Goal: Find specific page/section: Find specific page/section

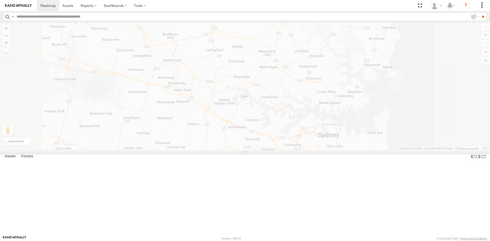
drag, startPoint x: 450, startPoint y: 74, endPoint x: 447, endPoint y: 80, distance: 6.3
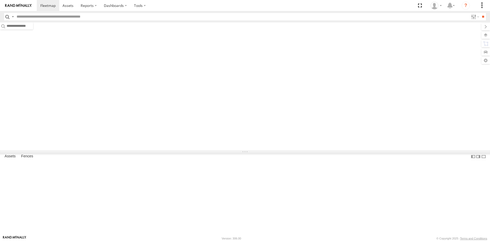
drag, startPoint x: 0, startPoint y: 0, endPoint x: 412, endPoint y: 63, distance: 416.4
click at [412, 63] on div at bounding box center [245, 86] width 490 height 128
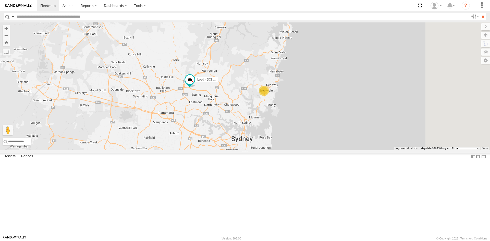
drag, startPoint x: 338, startPoint y: 128, endPoint x: 303, endPoint y: 136, distance: 36.0
click at [303, 136] on div "iLoad - DXI 65K 4" at bounding box center [245, 86] width 490 height 128
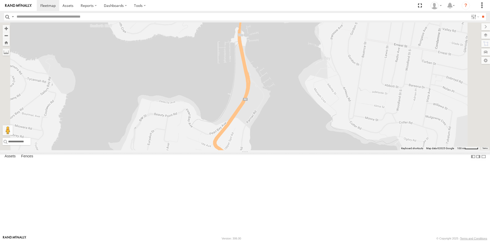
drag, startPoint x: 288, startPoint y: 116, endPoint x: 280, endPoint y: 200, distance: 84.4
click at [280, 150] on div "[PERSON_NAME] - EJV 51D iLoad - DXI 65K" at bounding box center [245, 86] width 490 height 128
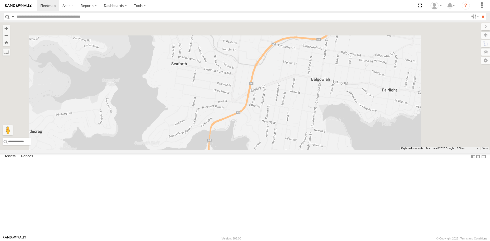
drag, startPoint x: 319, startPoint y: 97, endPoint x: 283, endPoint y: 182, distance: 91.5
click at [283, 150] on div "[PERSON_NAME] - EJV 51D iLoad - DXI 65K" at bounding box center [245, 86] width 490 height 128
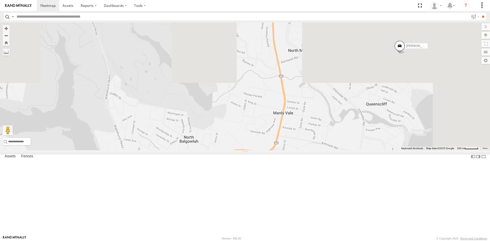
drag, startPoint x: 383, startPoint y: 123, endPoint x: 340, endPoint y: 214, distance: 100.7
click at [340, 150] on div "[PERSON_NAME] - EJV 51D iLoad - DXI 65K" at bounding box center [245, 86] width 490 height 128
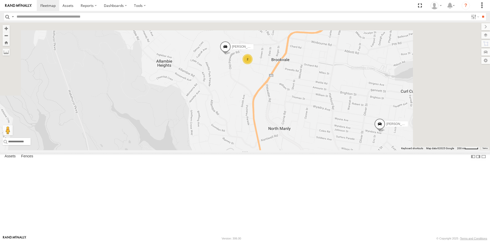
drag, startPoint x: 351, startPoint y: 86, endPoint x: 336, endPoint y: 155, distance: 71.0
click at [336, 150] on div "[PERSON_NAME] 51D iLoad - DXI 65K 2 [PERSON_NAME] 51C" at bounding box center [245, 86] width 490 height 128
